Goal: Information Seeking & Learning: Find specific fact

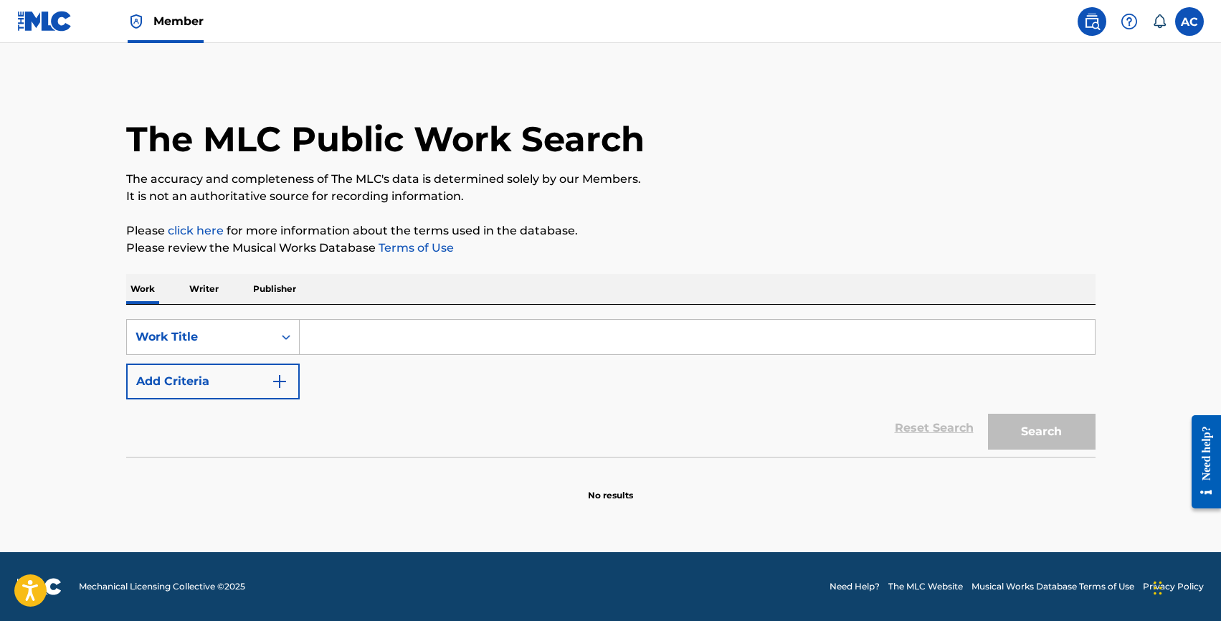
click at [210, 290] on p "Writer" at bounding box center [204, 289] width 38 height 30
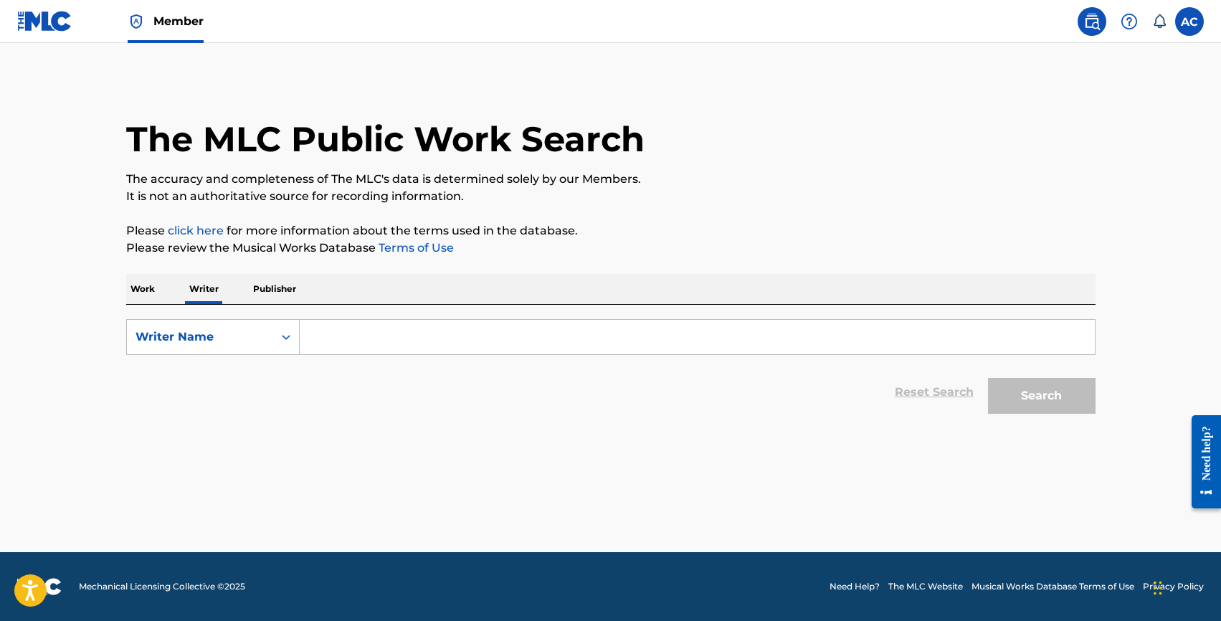
click at [146, 290] on p "Work" at bounding box center [142, 289] width 33 height 30
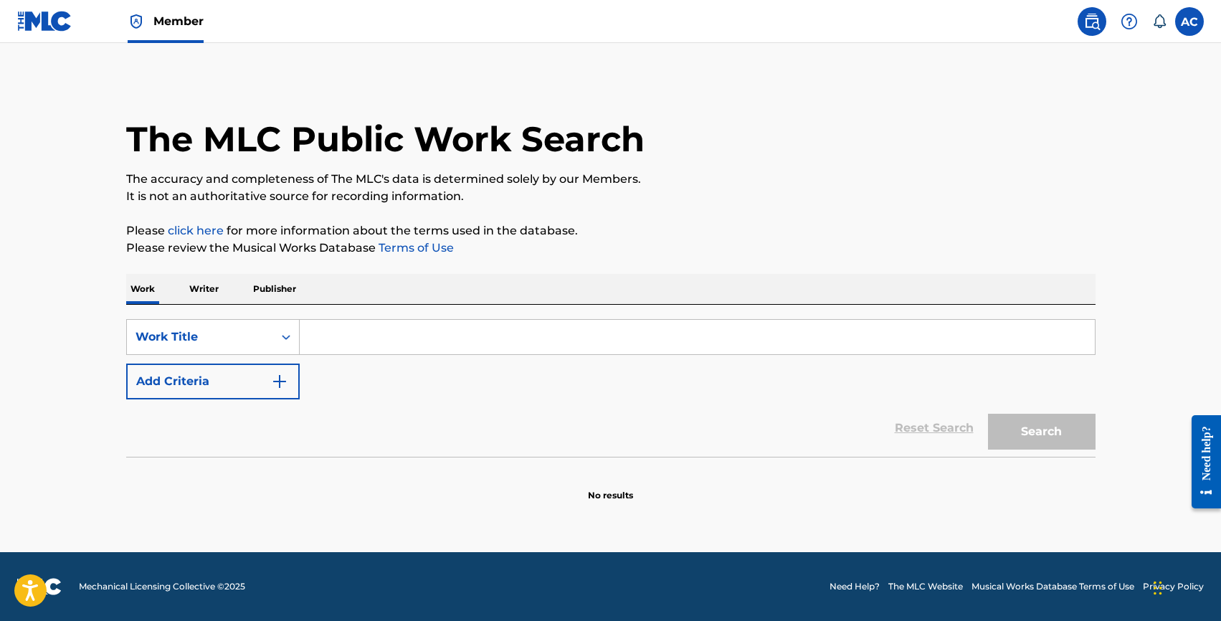
click at [196, 387] on button "Add Criteria" at bounding box center [212, 381] width 173 height 36
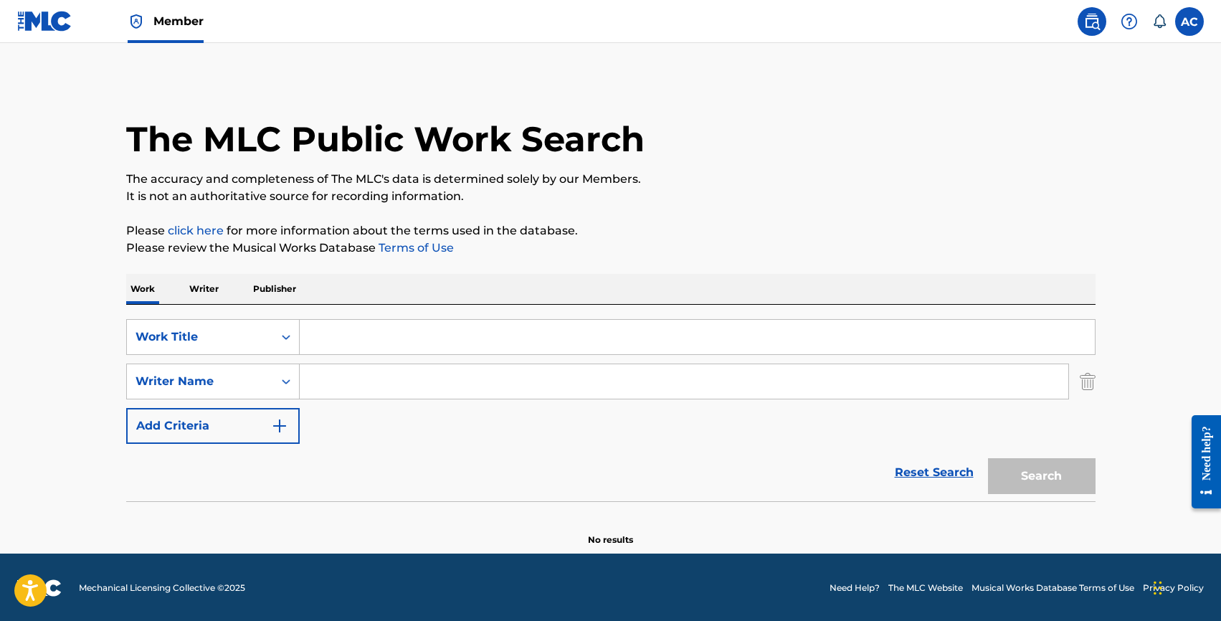
click at [328, 347] on input "Search Form" at bounding box center [697, 337] width 795 height 34
click at [314, 347] on input "eric champli" at bounding box center [697, 337] width 795 height 34
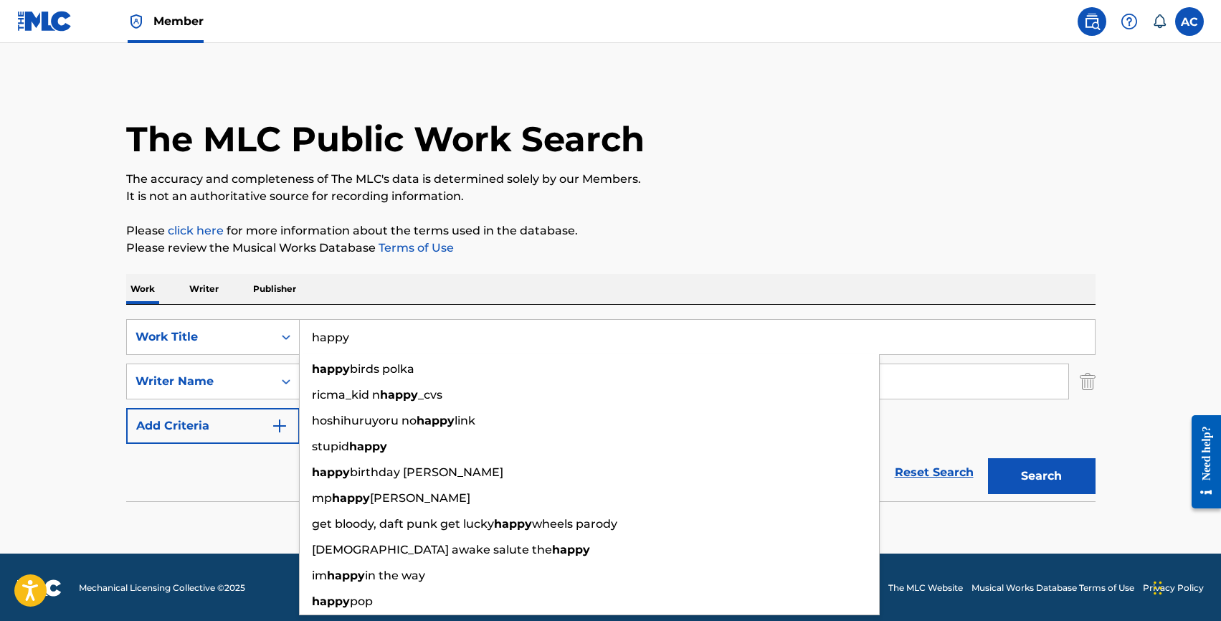
type input "happy"
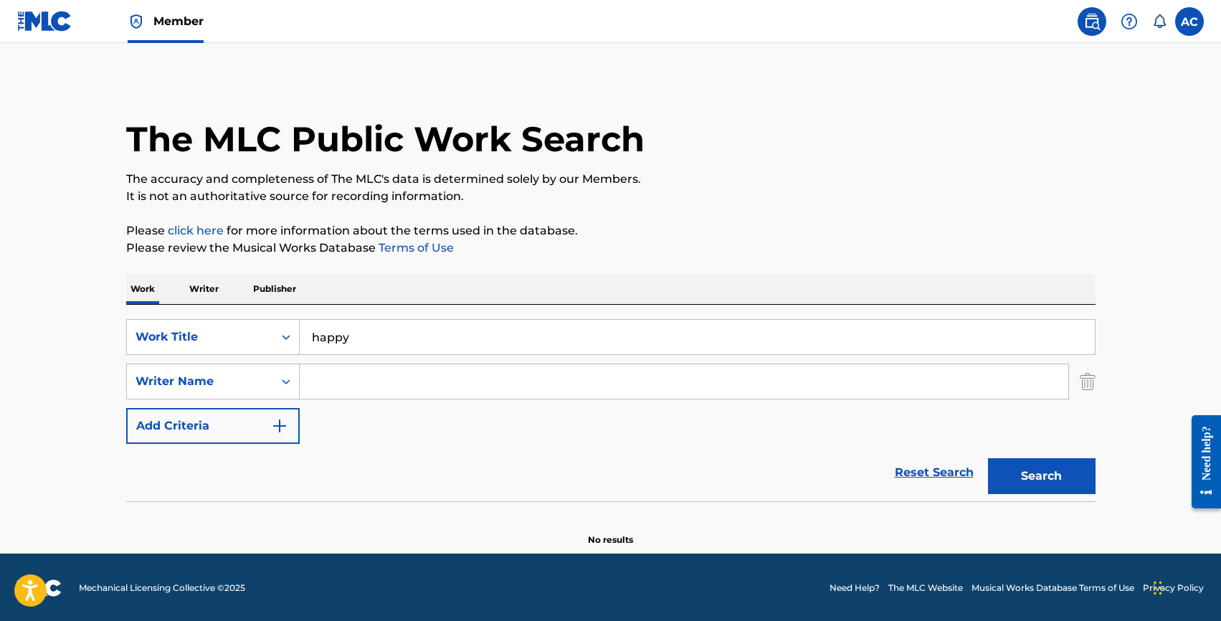
click at [251, 483] on div "Reset Search Search" at bounding box center [610, 472] width 969 height 57
click at [358, 382] on input "Search Form" at bounding box center [684, 381] width 768 height 34
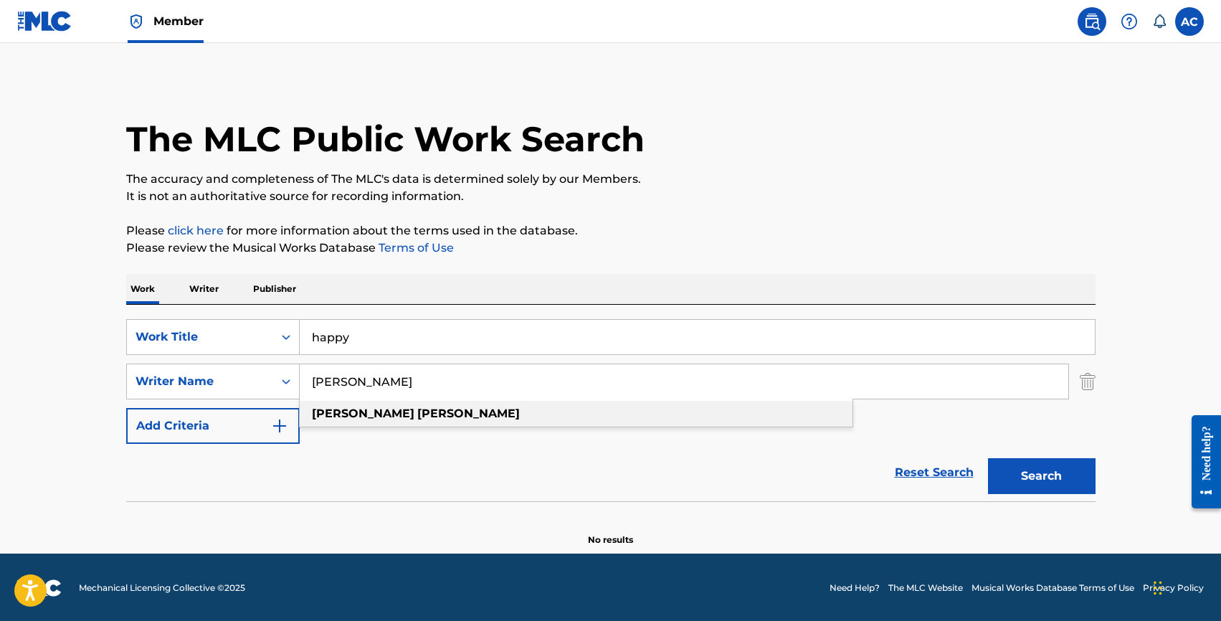
type input "eric champlin"
click at [424, 417] on div "eric champlin" at bounding box center [576, 414] width 553 height 26
click at [988, 458] on button "Search" at bounding box center [1042, 476] width 108 height 36
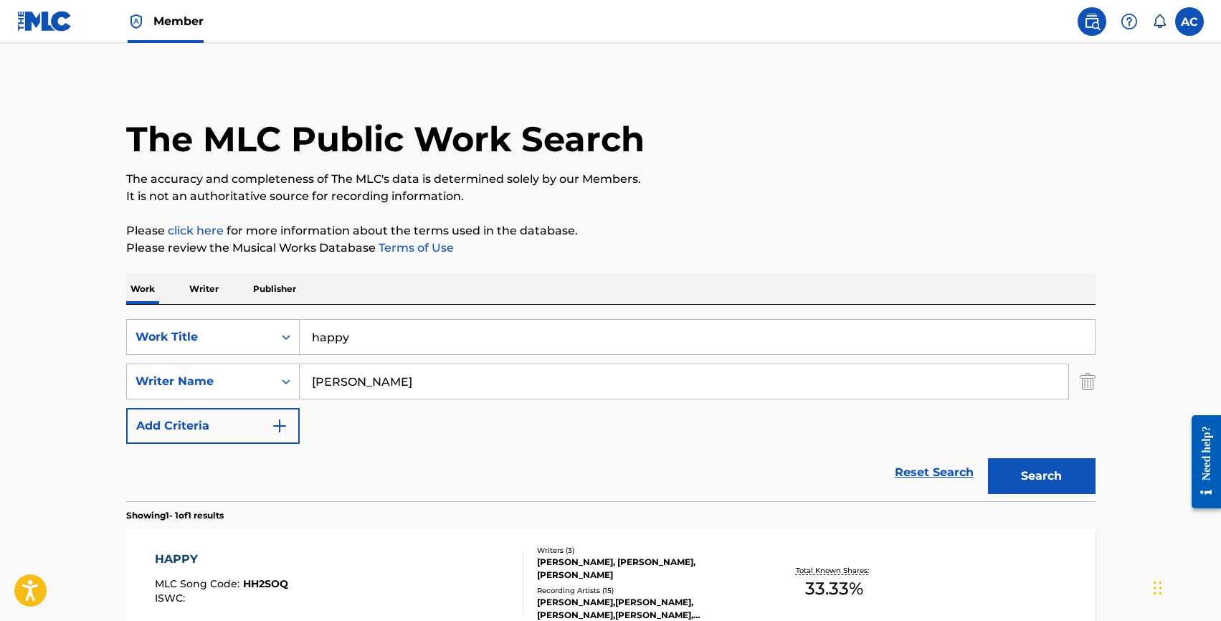
scroll to position [159, 0]
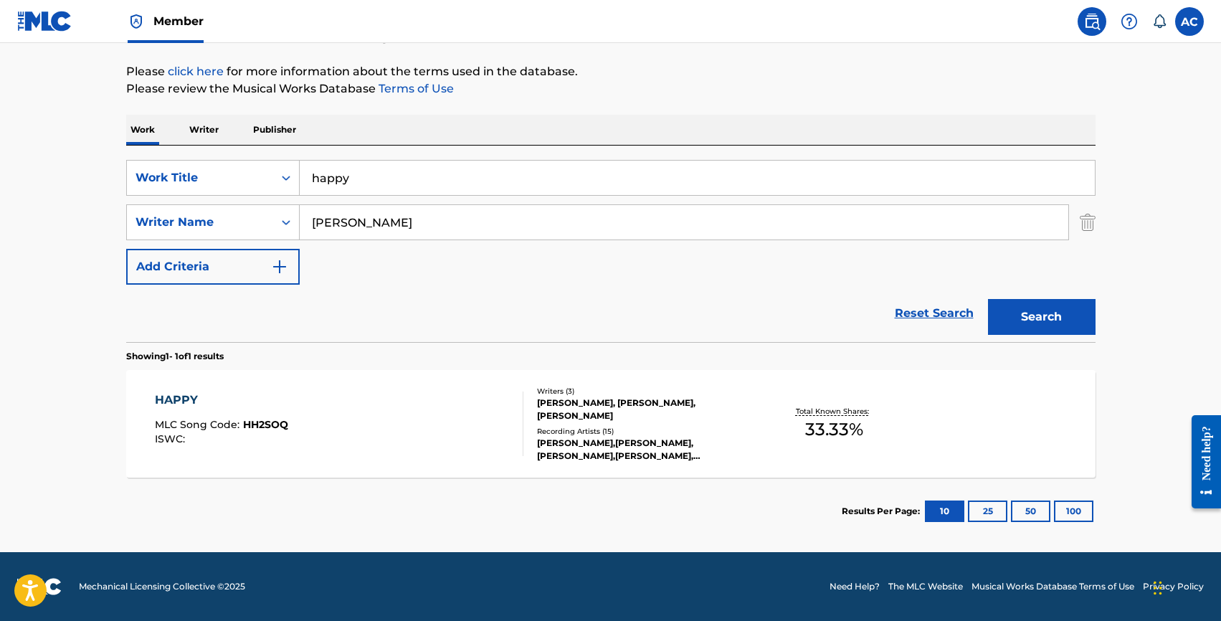
click at [180, 398] on div "HAPPY" at bounding box center [221, 399] width 133 height 17
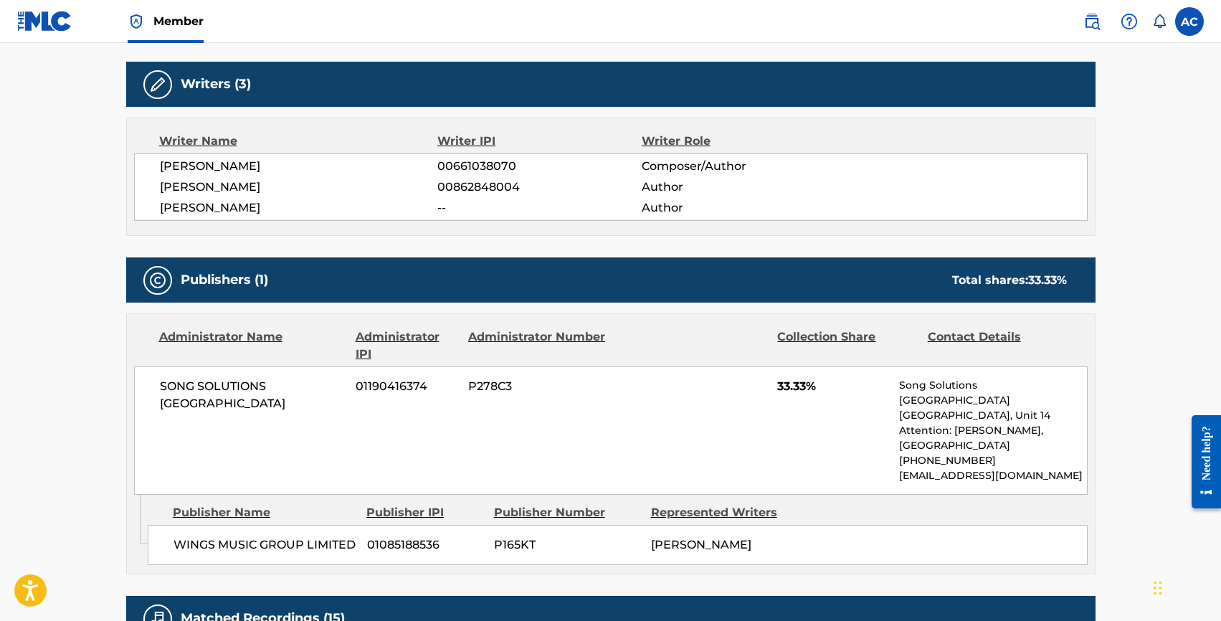
scroll to position [440, 0]
